Goal: Task Accomplishment & Management: Complete application form

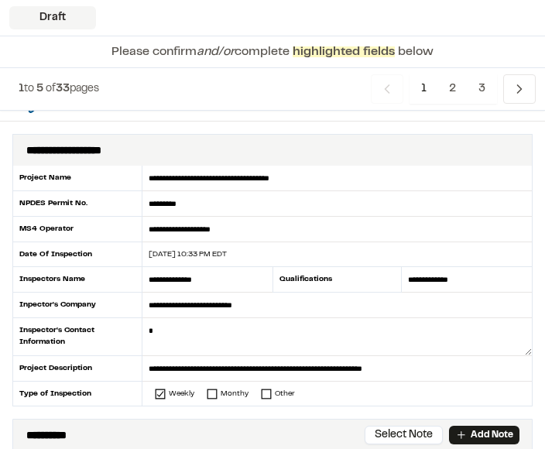
scroll to position [37, 0]
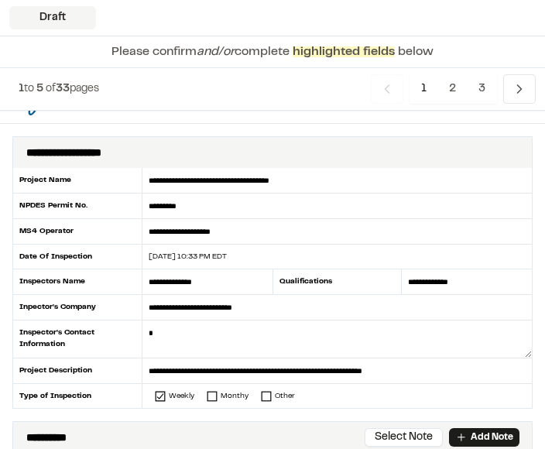
click at [211, 257] on div "[DATE] 10:33 PM EDT" at bounding box center [327, 257] width 371 height 12
type input "**********"
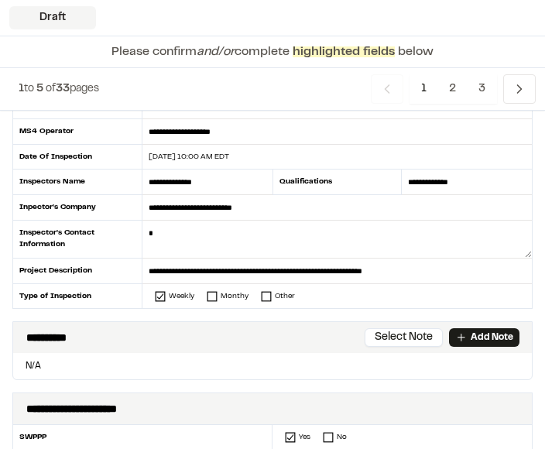
scroll to position [142, 0]
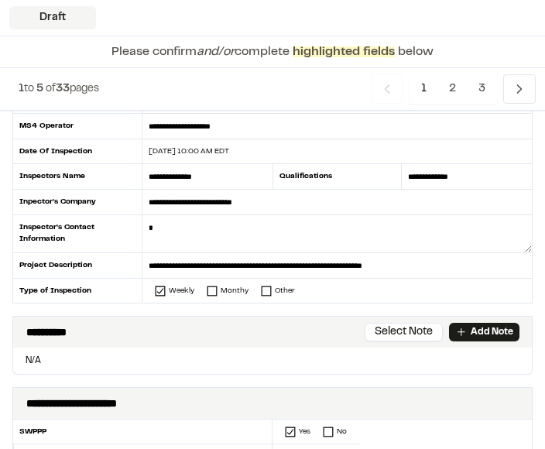
click at [299, 242] on textarea at bounding box center [336, 235] width 389 height 38
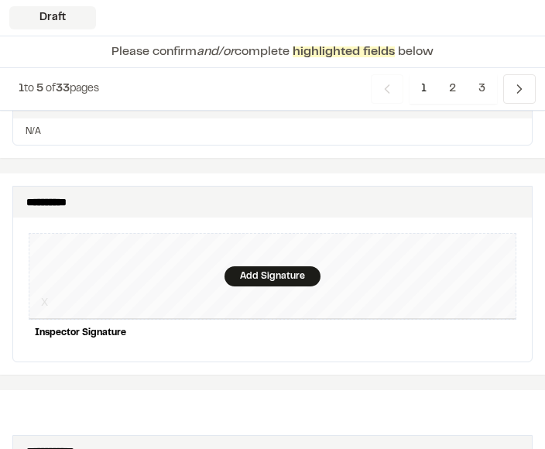
scroll to position [1656, 0]
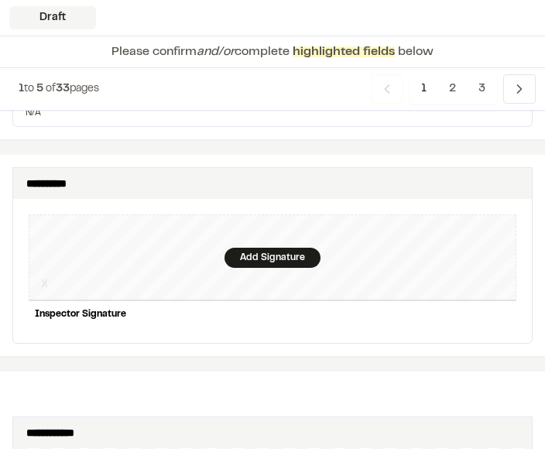
type textarea "**********"
click at [265, 248] on div "Add Signature" at bounding box center [272, 258] width 96 height 20
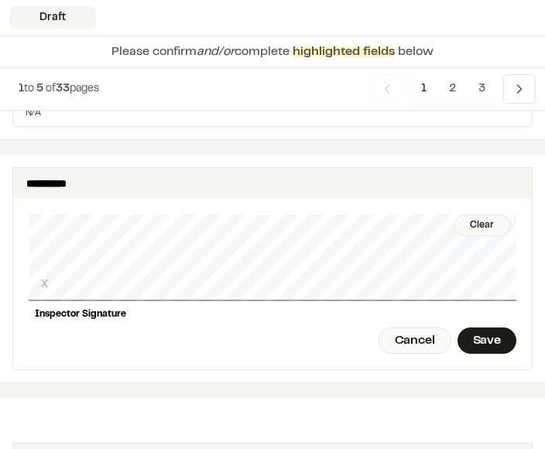
click at [486, 327] on div "Save" at bounding box center [486, 340] width 59 height 26
click at [405, 327] on div "Done" at bounding box center [400, 340] width 63 height 26
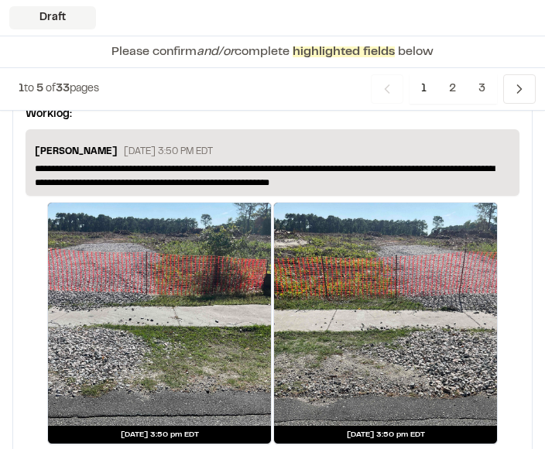
scroll to position [3101, 0]
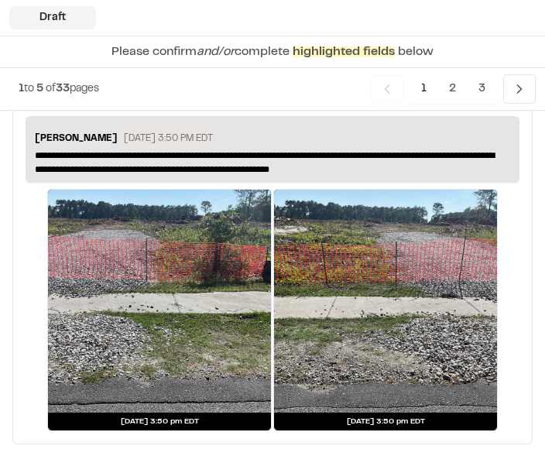
click at [452, 87] on span "2" at bounding box center [452, 88] width 30 height 29
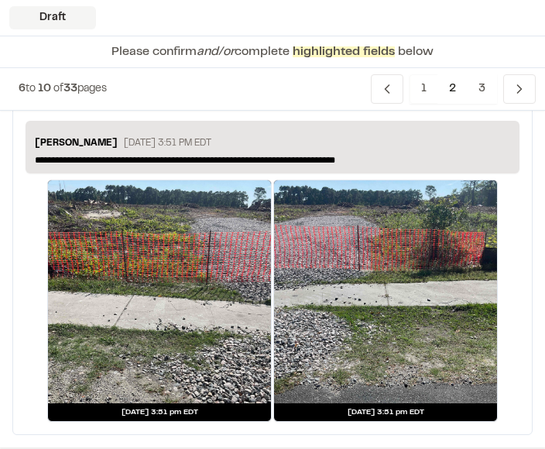
scroll to position [430, 0]
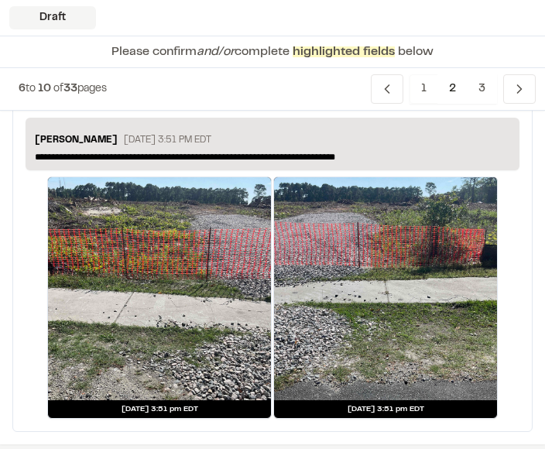
click at [419, 418] on link "Sep 15, 2025 at 3:51 pm EDT" at bounding box center [385, 298] width 224 height 242
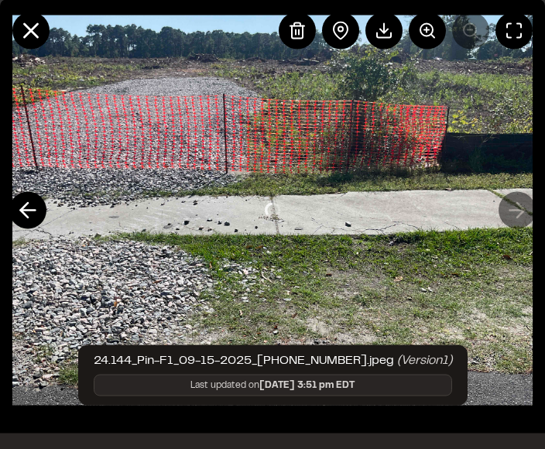
scroll to position [431, 0]
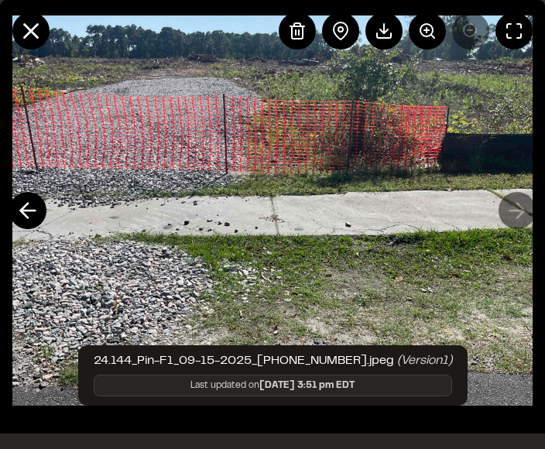
click at [29, 43] on icon at bounding box center [31, 31] width 26 height 26
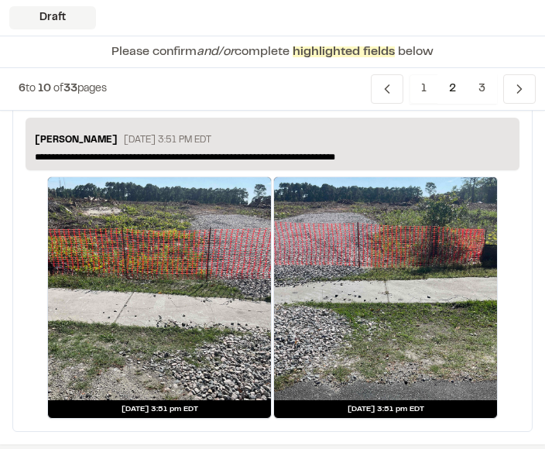
click at [106, 277] on div at bounding box center [159, 288] width 223 height 223
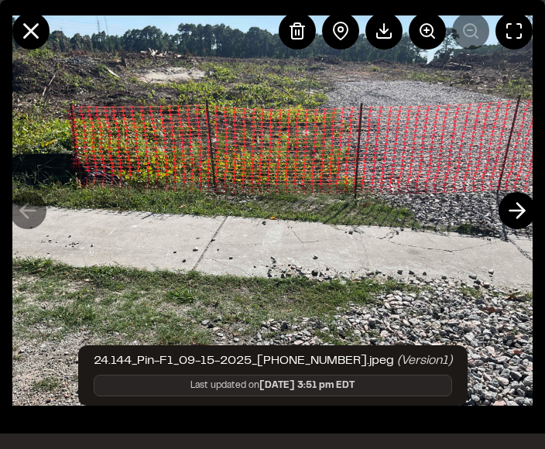
click at [517, 211] on line at bounding box center [517, 211] width 15 height 0
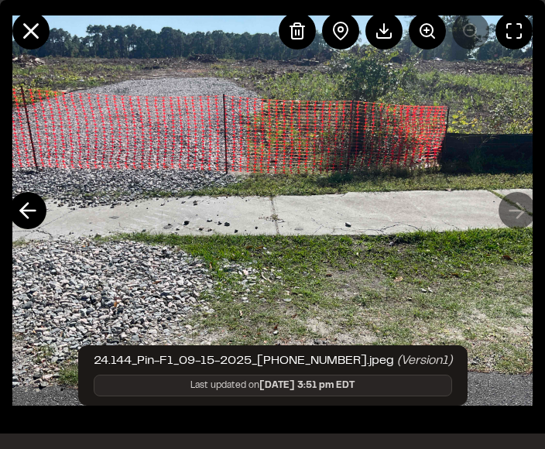
click at [35, 29] on icon at bounding box center [31, 31] width 26 height 26
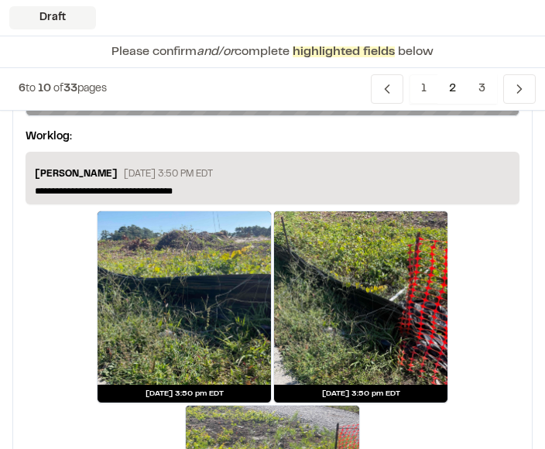
scroll to position [1128, 0]
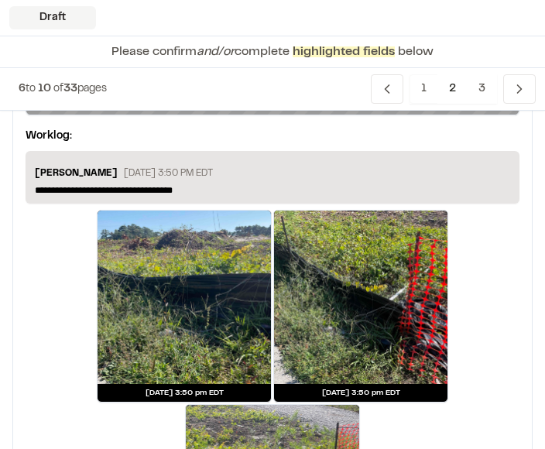
click at [478, 87] on span "3" at bounding box center [482, 88] width 30 height 29
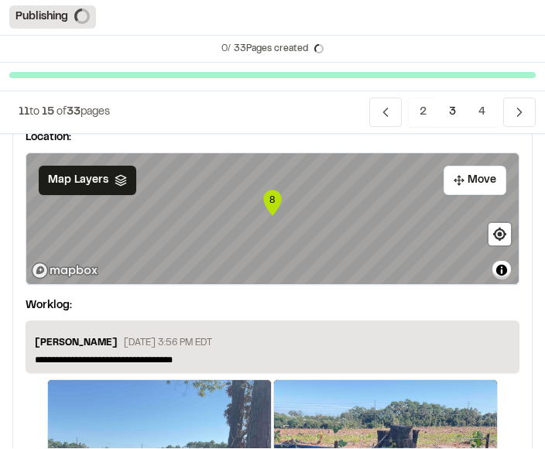
scroll to position [1062, 0]
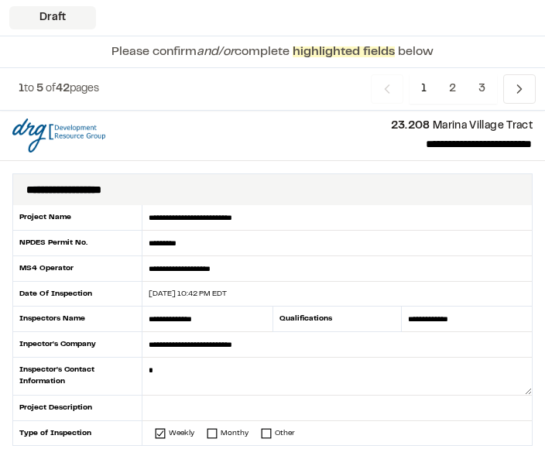
click at [381, 358] on textarea at bounding box center [336, 377] width 389 height 38
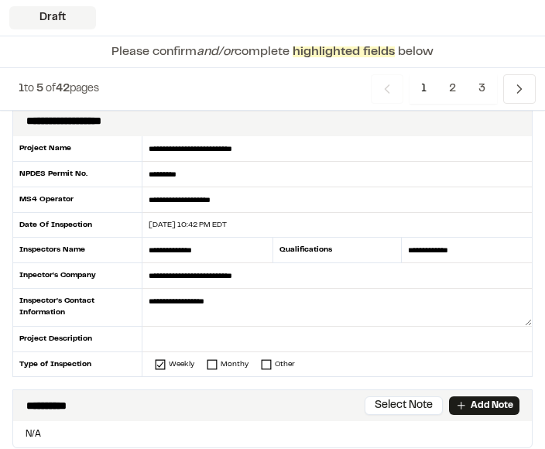
scroll to position [69, 0]
type textarea "**********"
click at [214, 224] on div "09/16/2025 10:42 PM EDT" at bounding box center [327, 225] width 371 height 12
type input "**********"
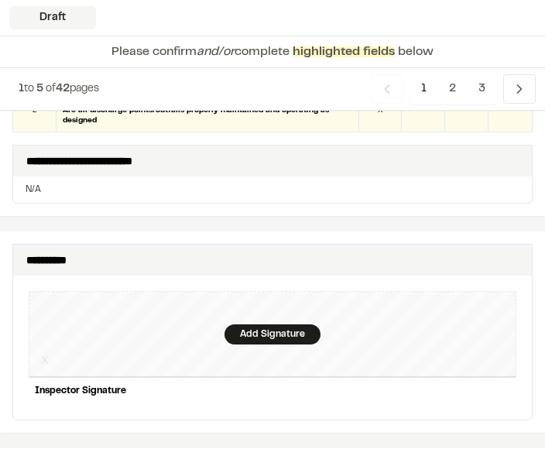
scroll to position [1558, 0]
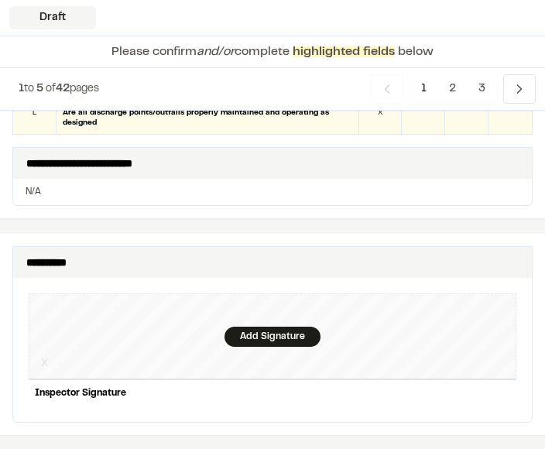
click at [280, 327] on div "Add Signature" at bounding box center [272, 337] width 96 height 20
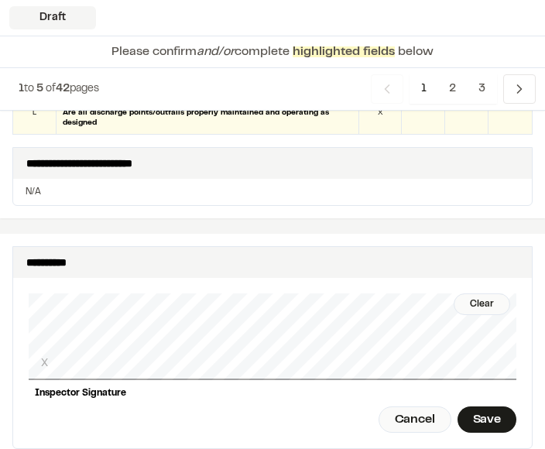
click at [493, 406] on div "Save" at bounding box center [486, 419] width 59 height 26
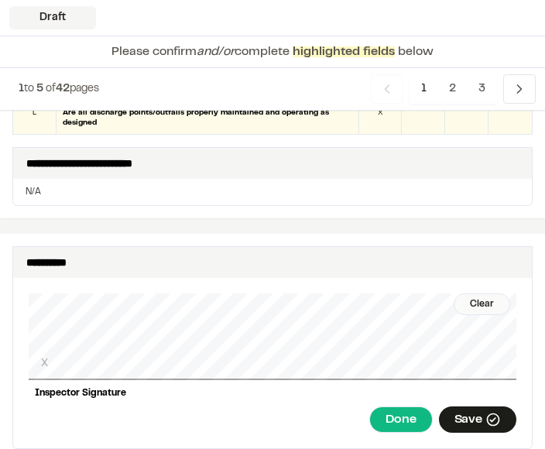
click at [407, 406] on div "Done" at bounding box center [400, 419] width 63 height 26
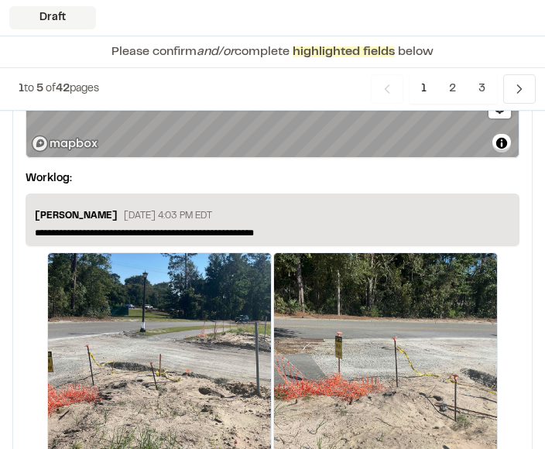
scroll to position [3069, 0]
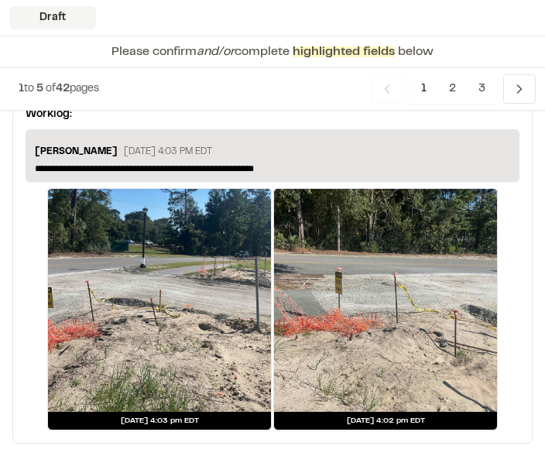
click at [462, 86] on span "2" at bounding box center [452, 88] width 30 height 29
click at [482, 91] on span "3" at bounding box center [482, 88] width 30 height 29
click at [481, 91] on span "3" at bounding box center [482, 88] width 30 height 29
click at [522, 87] on icon "Navigation" at bounding box center [519, 88] width 15 height 15
click at [517, 94] on icon "Navigation" at bounding box center [519, 88] width 15 height 15
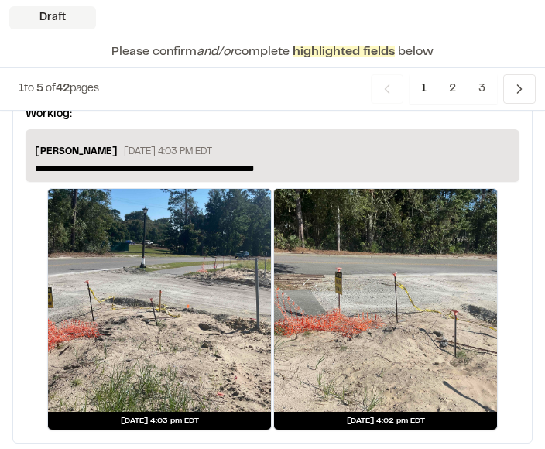
click at [491, 91] on span "3" at bounding box center [482, 88] width 30 height 29
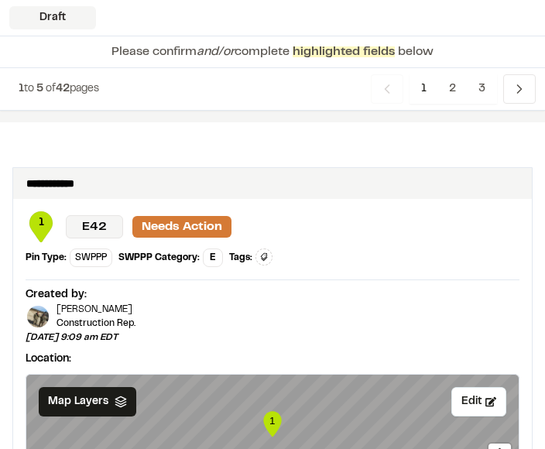
scroll to position [2659, 0]
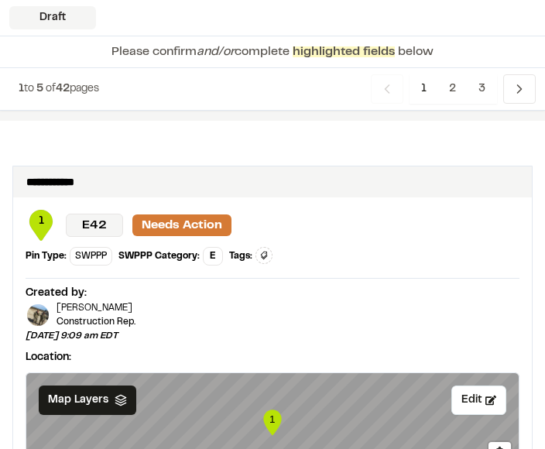
click at [451, 91] on span "2" at bounding box center [452, 88] width 30 height 29
click at [457, 84] on span "2" at bounding box center [452, 88] width 30 height 29
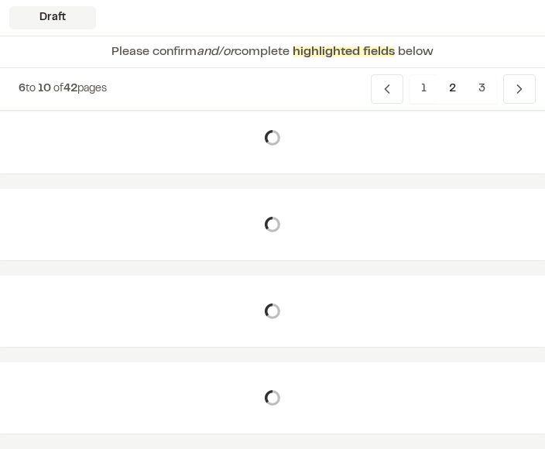
scroll to position [146, 0]
click at [480, 86] on span "3" at bounding box center [482, 88] width 30 height 29
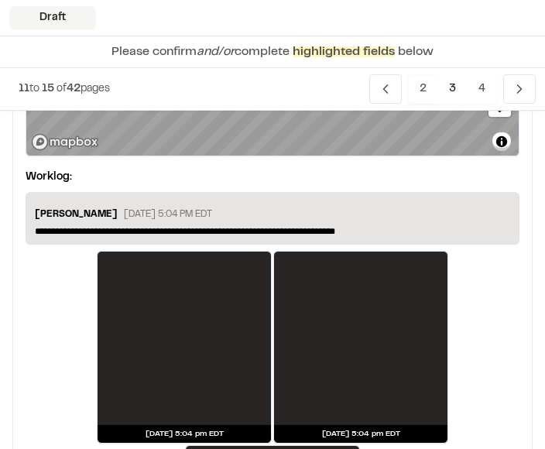
scroll to position [3580, 0]
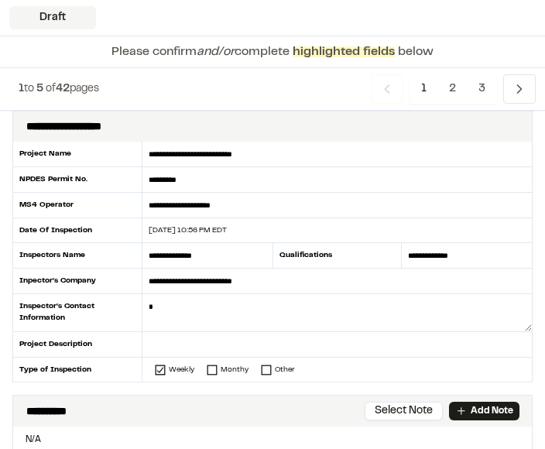
scroll to position [73, 0]
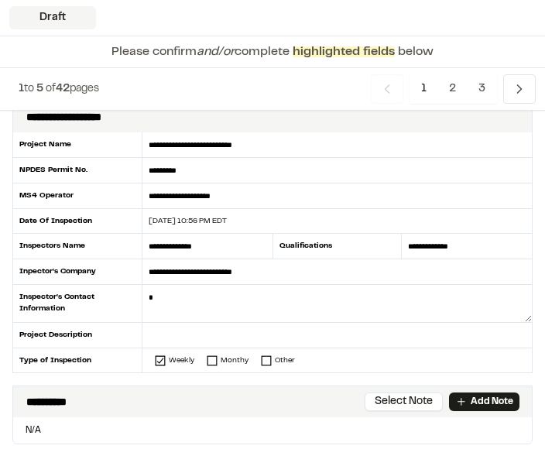
click at [221, 217] on div "09/16/2025 10:56 PM EDT" at bounding box center [327, 221] width 371 height 12
type input "**********"
click at [341, 313] on textarea at bounding box center [336, 304] width 389 height 38
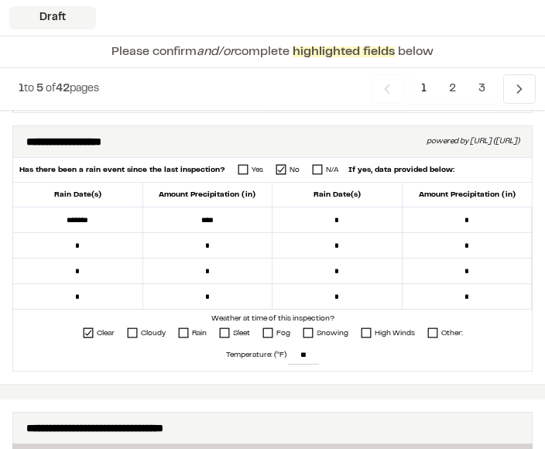
scroll to position [596, 0]
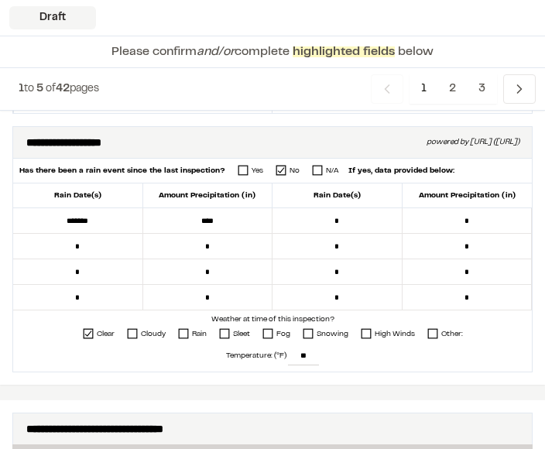
type textarea "**********"
click at [239, 218] on input "****" at bounding box center [208, 221] width 130 height 26
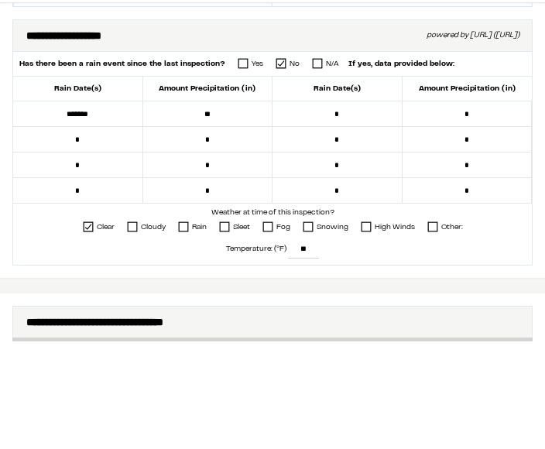
type input "*"
click at [118, 209] on input "*******" at bounding box center [78, 222] width 130 height 26
type input "*"
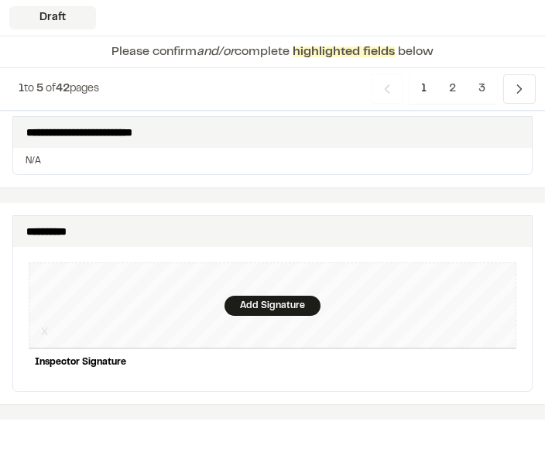
scroll to position [1590, 0]
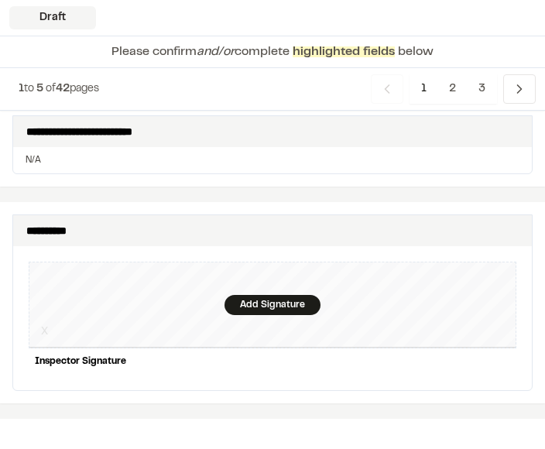
type input "*"
click at [276, 295] on div "Add Signature" at bounding box center [272, 305] width 96 height 20
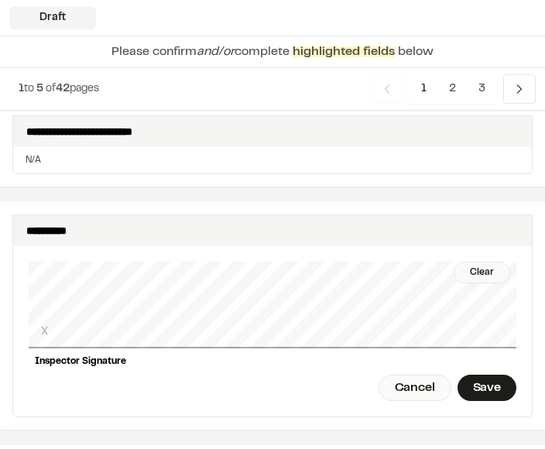
click at [476, 375] on div "Save" at bounding box center [486, 388] width 59 height 26
click at [403, 375] on div "Done" at bounding box center [400, 388] width 63 height 26
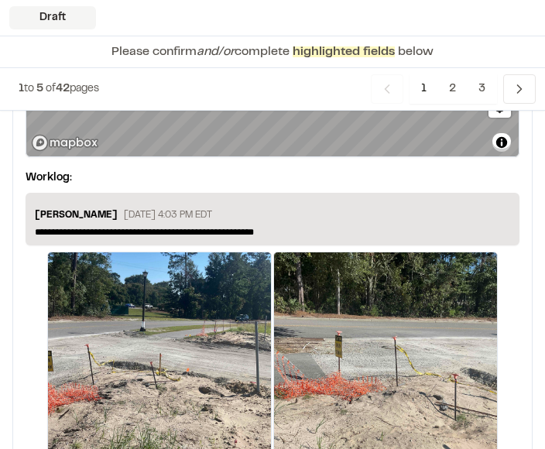
scroll to position [3069, 0]
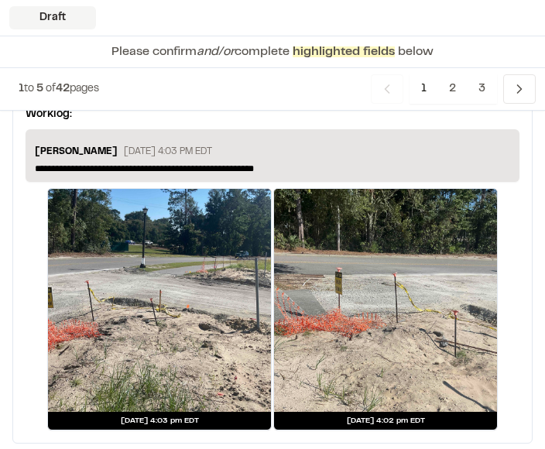
click at [450, 86] on span "2" at bounding box center [452, 88] width 30 height 29
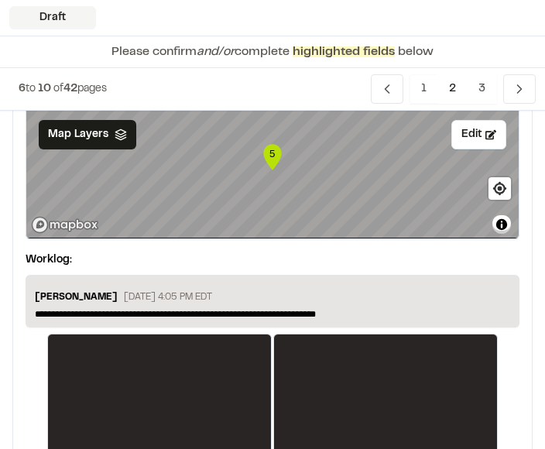
scroll to position [2609, 0]
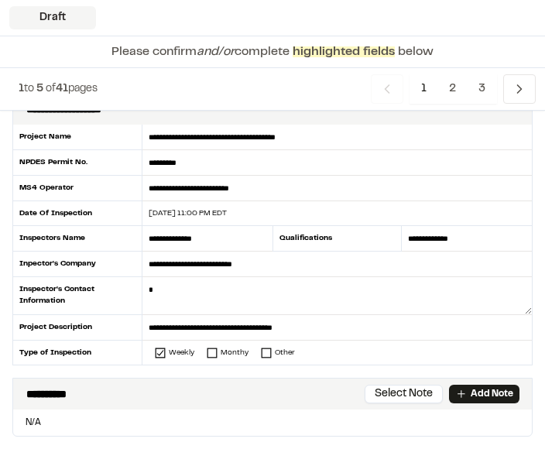
scroll to position [96, 0]
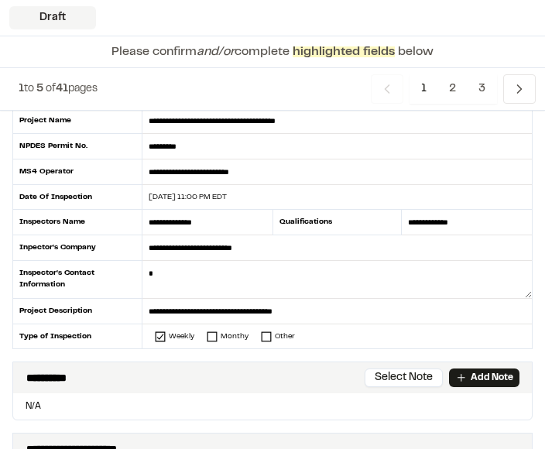
click at [347, 287] on textarea at bounding box center [336, 281] width 389 height 38
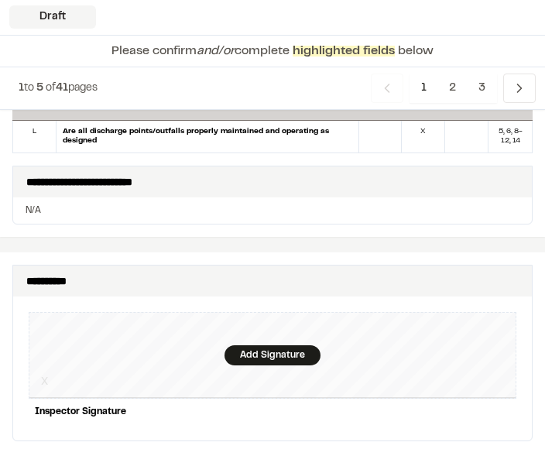
scroll to position [1530, 0]
type textarea "**********"
click at [288, 345] on div "Add Signature" at bounding box center [272, 355] width 96 height 20
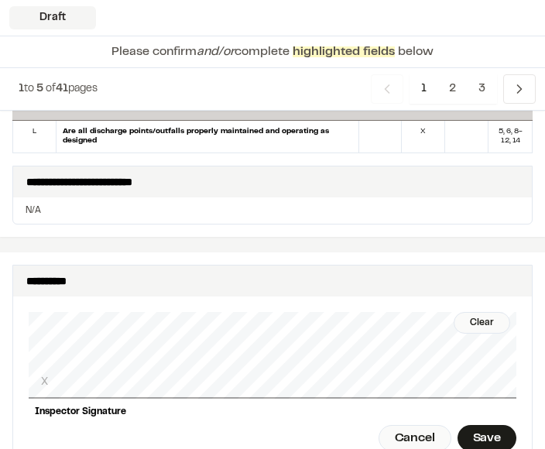
click at [491, 425] on div "Save" at bounding box center [486, 438] width 59 height 26
click at [402, 425] on div "Done" at bounding box center [400, 438] width 63 height 26
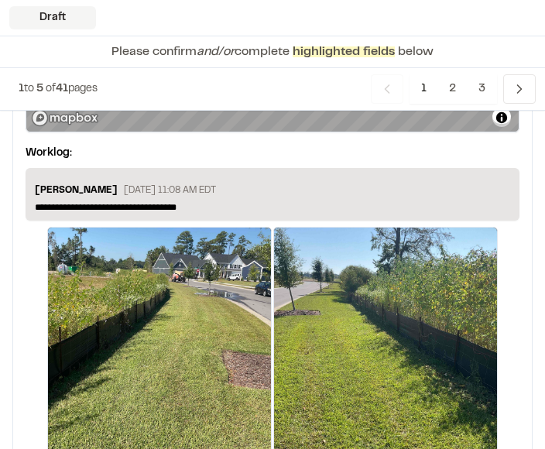
scroll to position [3060, 0]
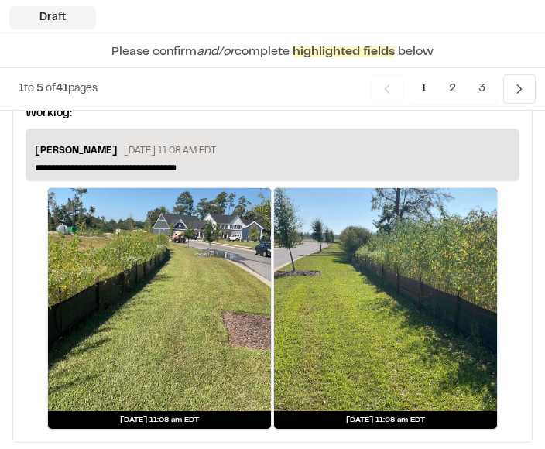
click at [459, 90] on span "2" at bounding box center [452, 88] width 30 height 29
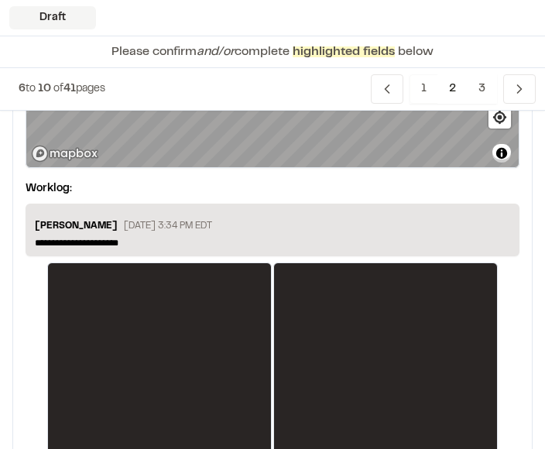
scroll to position [3662, 0]
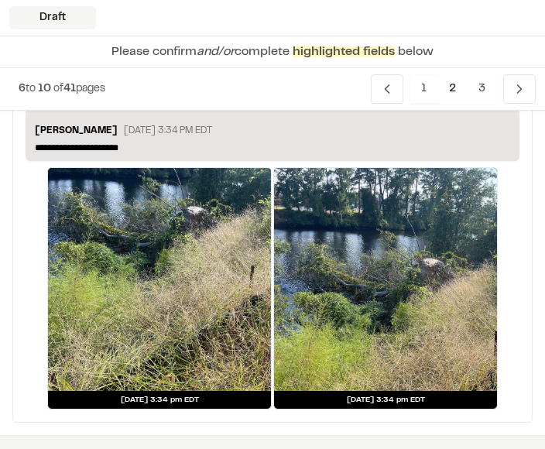
click at [485, 89] on span "3" at bounding box center [482, 88] width 30 height 29
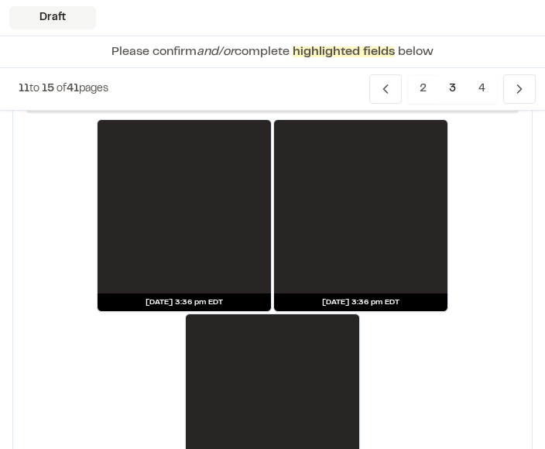
scroll to position [1221, 0]
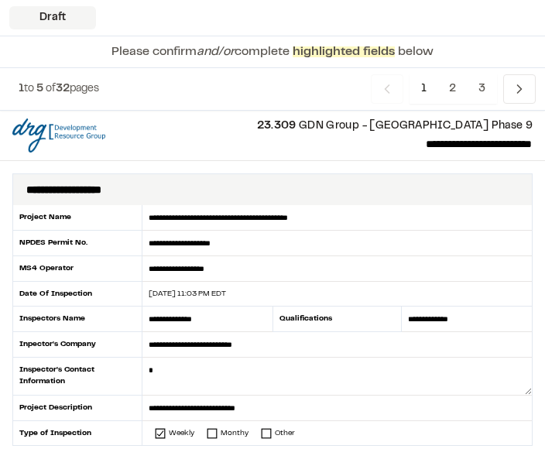
scroll to position [106, 0]
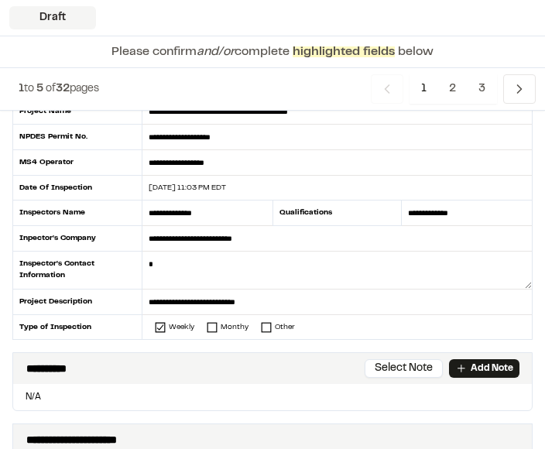
click at [303, 273] on textarea at bounding box center [336, 271] width 389 height 38
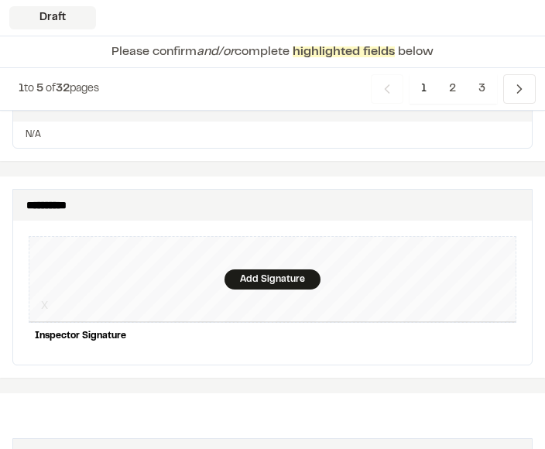
scroll to position [1610, 0]
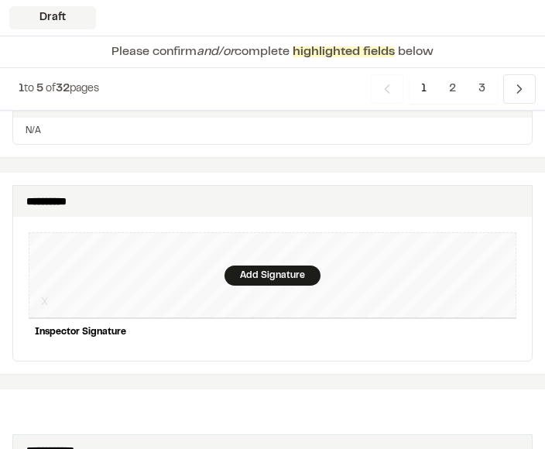
type textarea "**********"
click at [267, 265] on div "Add Signature" at bounding box center [272, 275] width 96 height 20
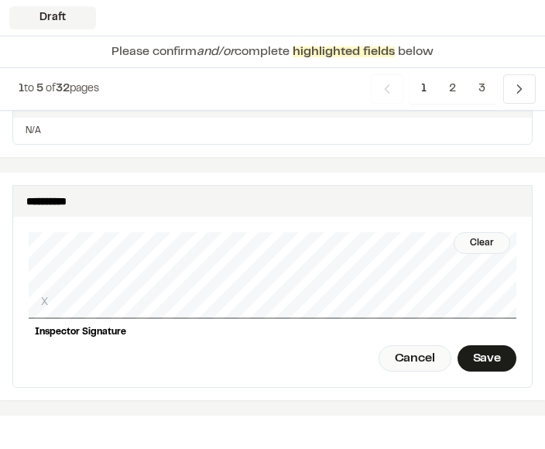
click at [485, 345] on div "Save" at bounding box center [486, 358] width 59 height 26
click at [400, 345] on div "Done" at bounding box center [400, 358] width 63 height 26
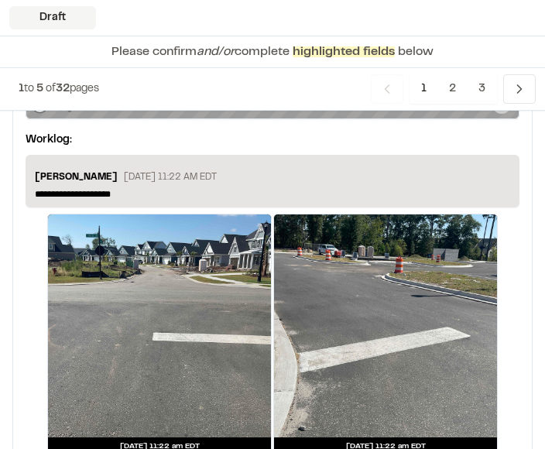
scroll to position [3060, 0]
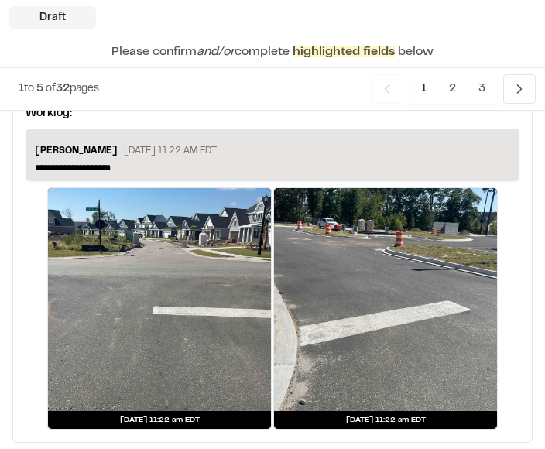
click at [452, 87] on span "2" at bounding box center [452, 88] width 30 height 29
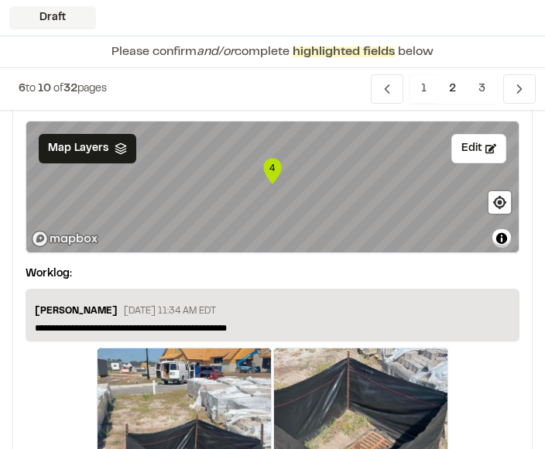
scroll to position [1721, 0]
